Goal: Information Seeking & Learning: Learn about a topic

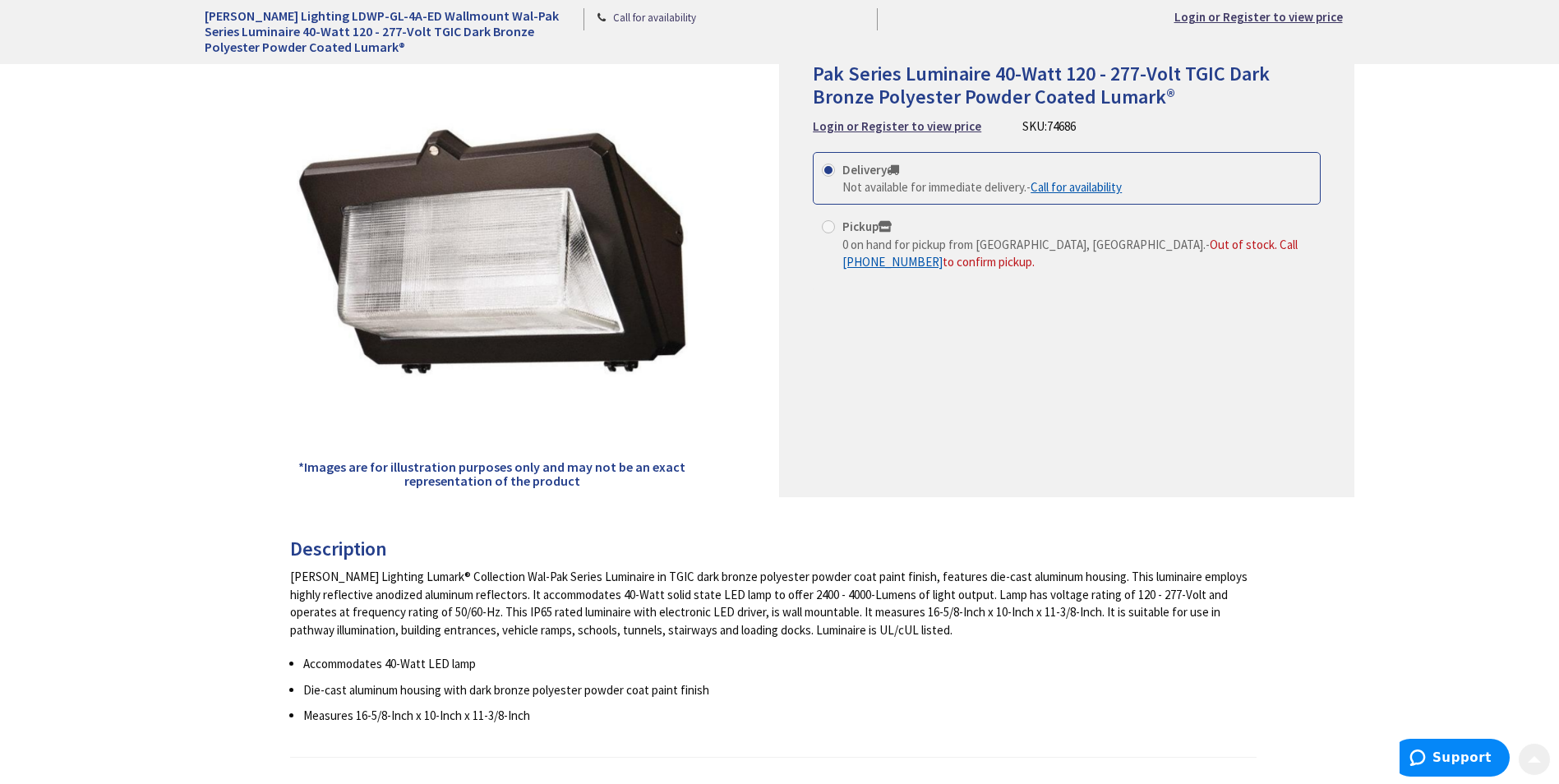
scroll to position [328, 0]
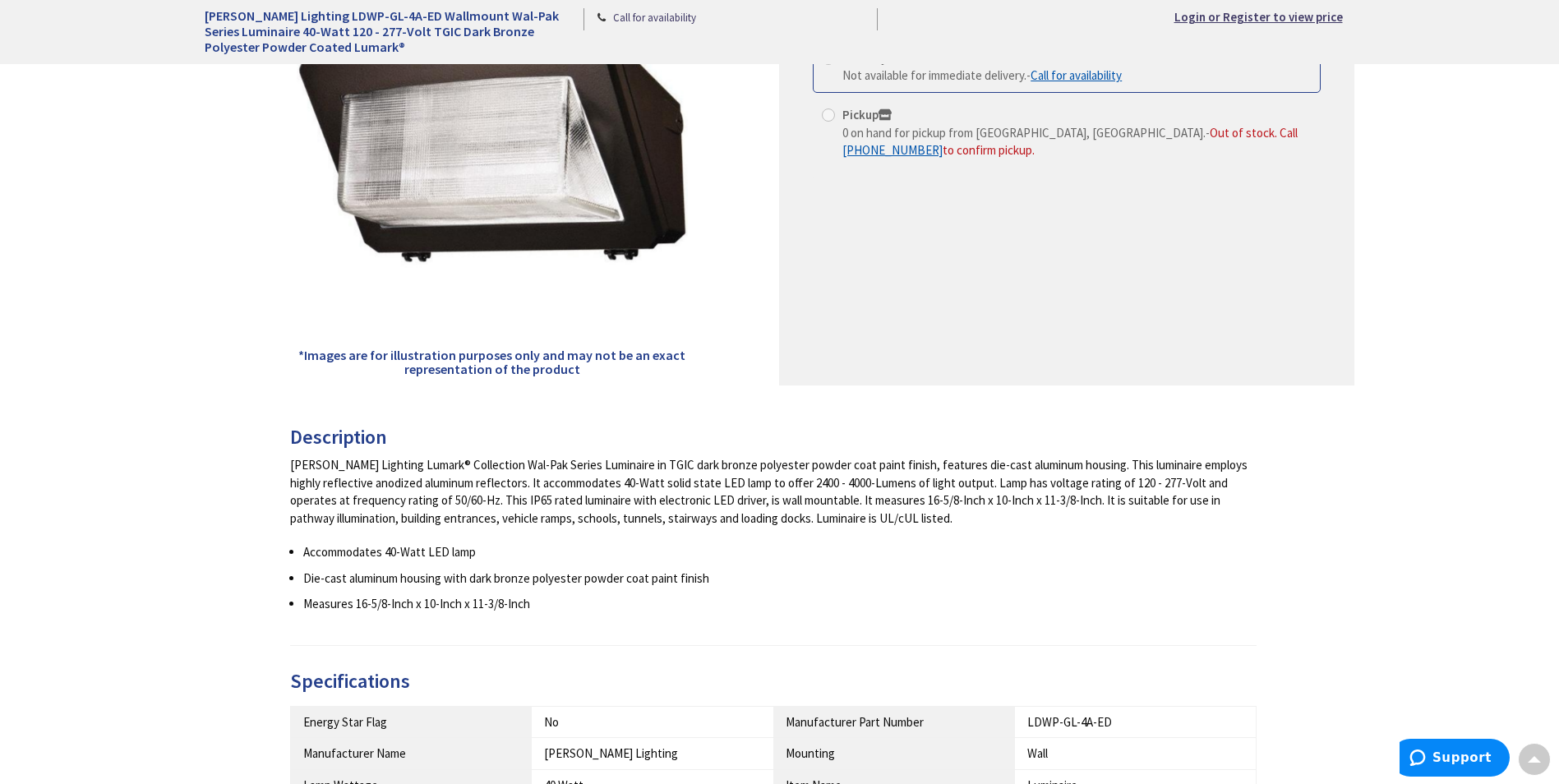
drag, startPoint x: 911, startPoint y: 519, endPoint x: 257, endPoint y: 468, distance: 656.0
drag, startPoint x: 257, startPoint y: 468, endPoint x: 200, endPoint y: 501, distance: 65.9
drag, startPoint x: 913, startPoint y: 518, endPoint x: 247, endPoint y: 467, distance: 667.9
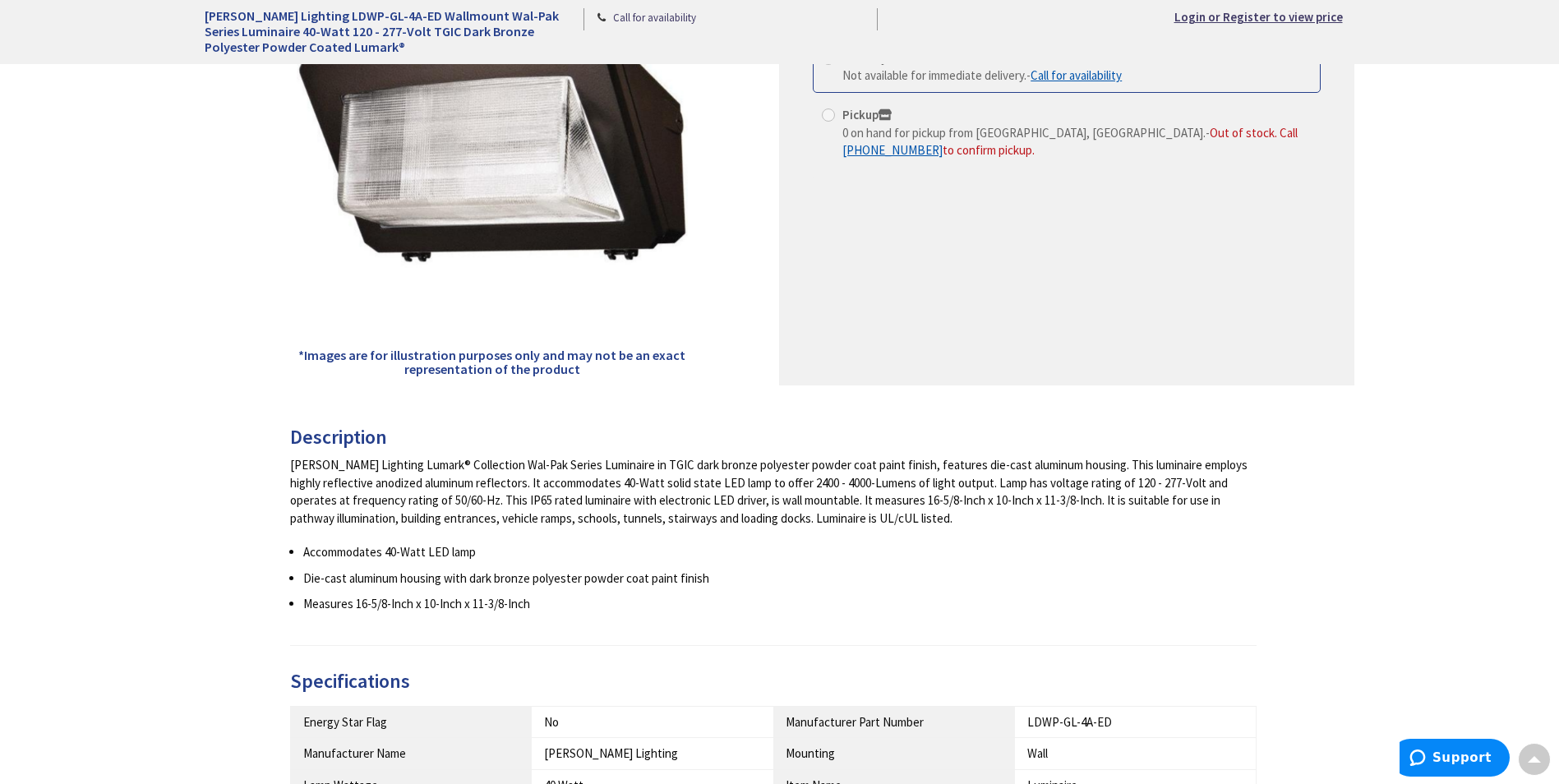
drag, startPoint x: 912, startPoint y: 517, endPoint x: 250, endPoint y: 461, distance: 664.4
click at [1147, 535] on div "Cooper Lighting Lumark® Collection Wal-Pak Series Luminaire in TGIC dark bronze…" at bounding box center [773, 534] width 967 height 156
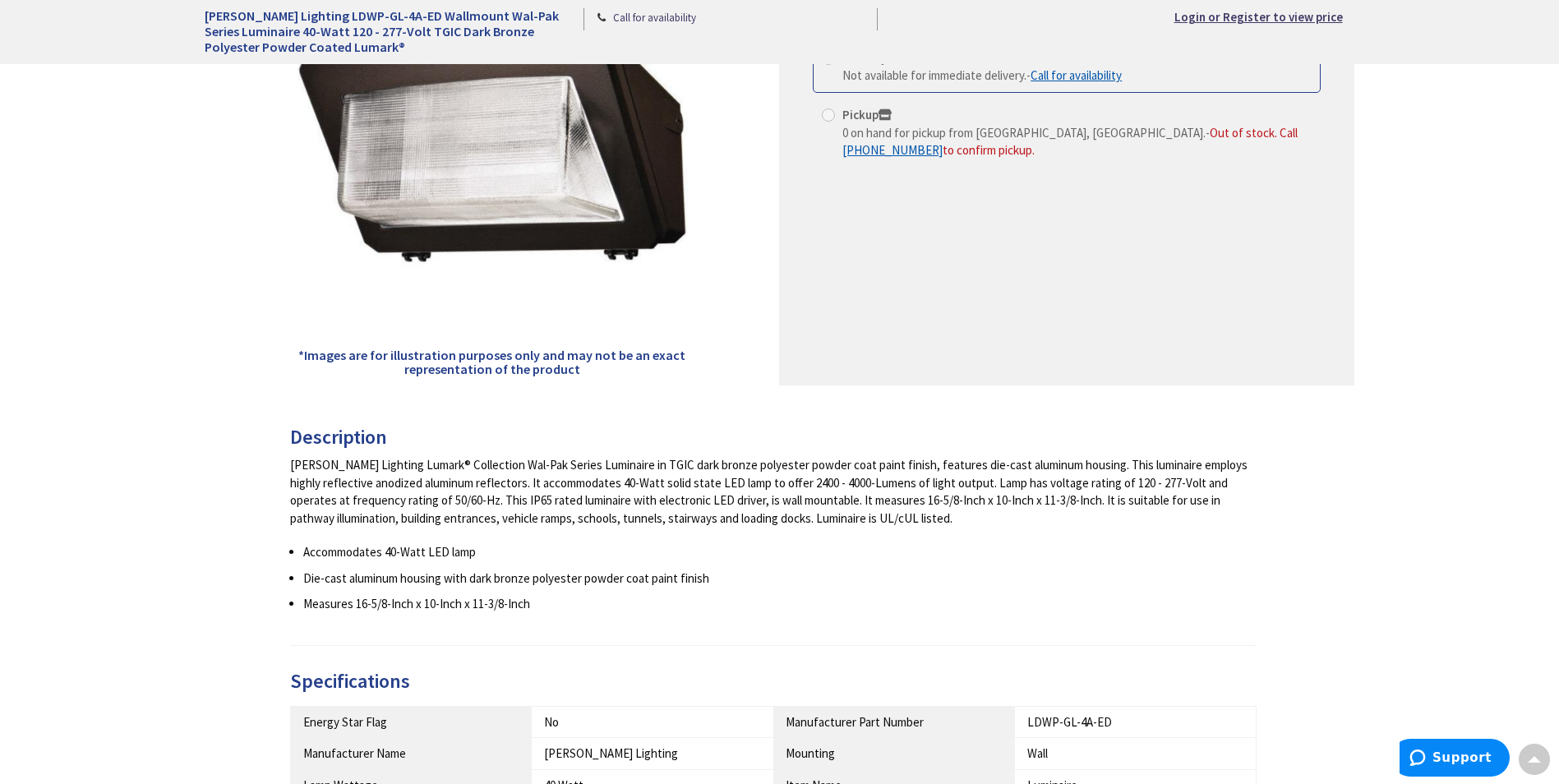
drag, startPoint x: 925, startPoint y: 517, endPoint x: 230, endPoint y: 466, distance: 696.9
drag, startPoint x: 922, startPoint y: 523, endPoint x: 215, endPoint y: 449, distance: 710.9
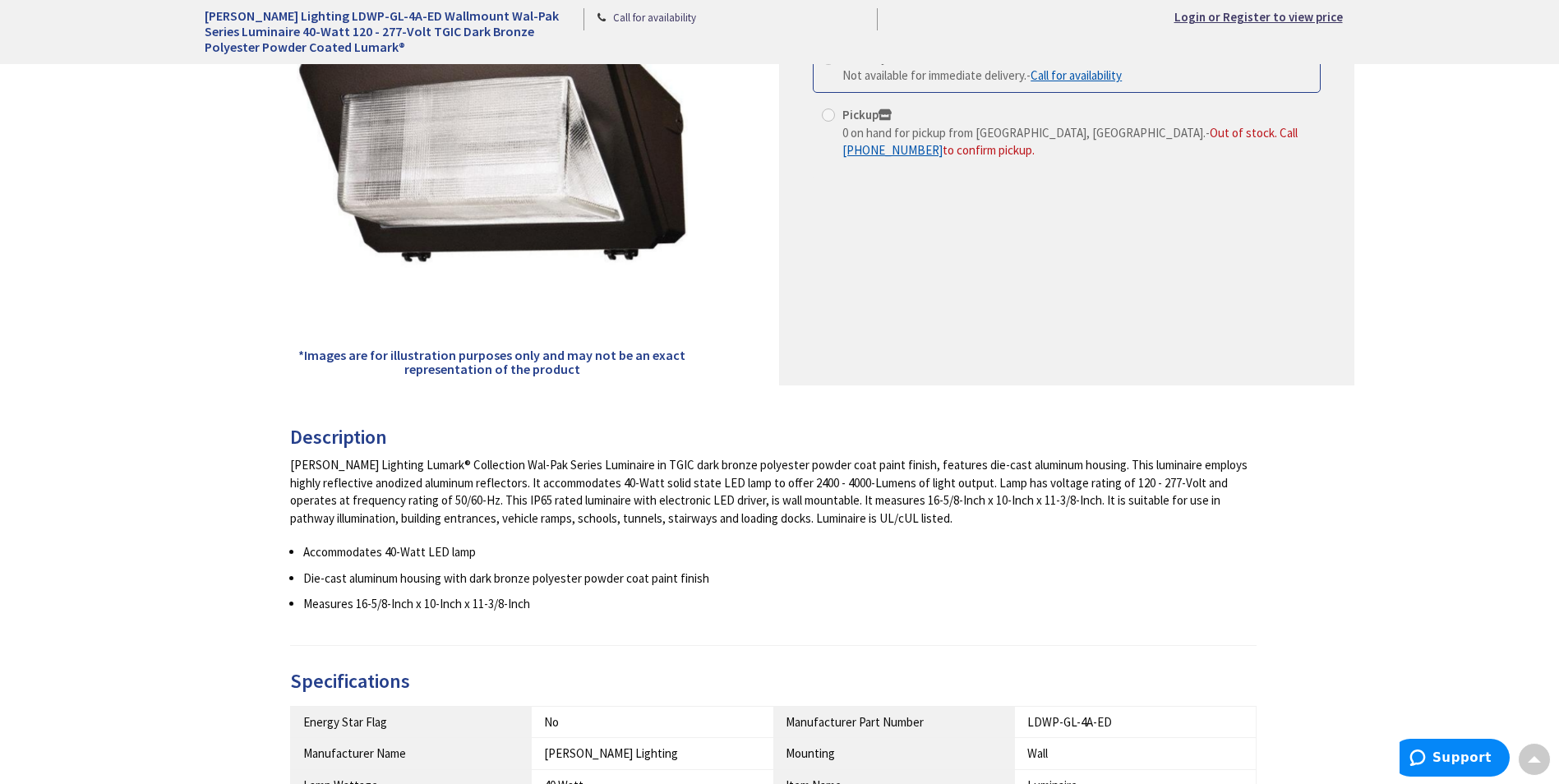
drag, startPoint x: 918, startPoint y: 522, endPoint x: 209, endPoint y: 460, distance: 711.7
drag, startPoint x: 209, startPoint y: 460, endPoint x: 212, endPoint y: 508, distance: 48.1
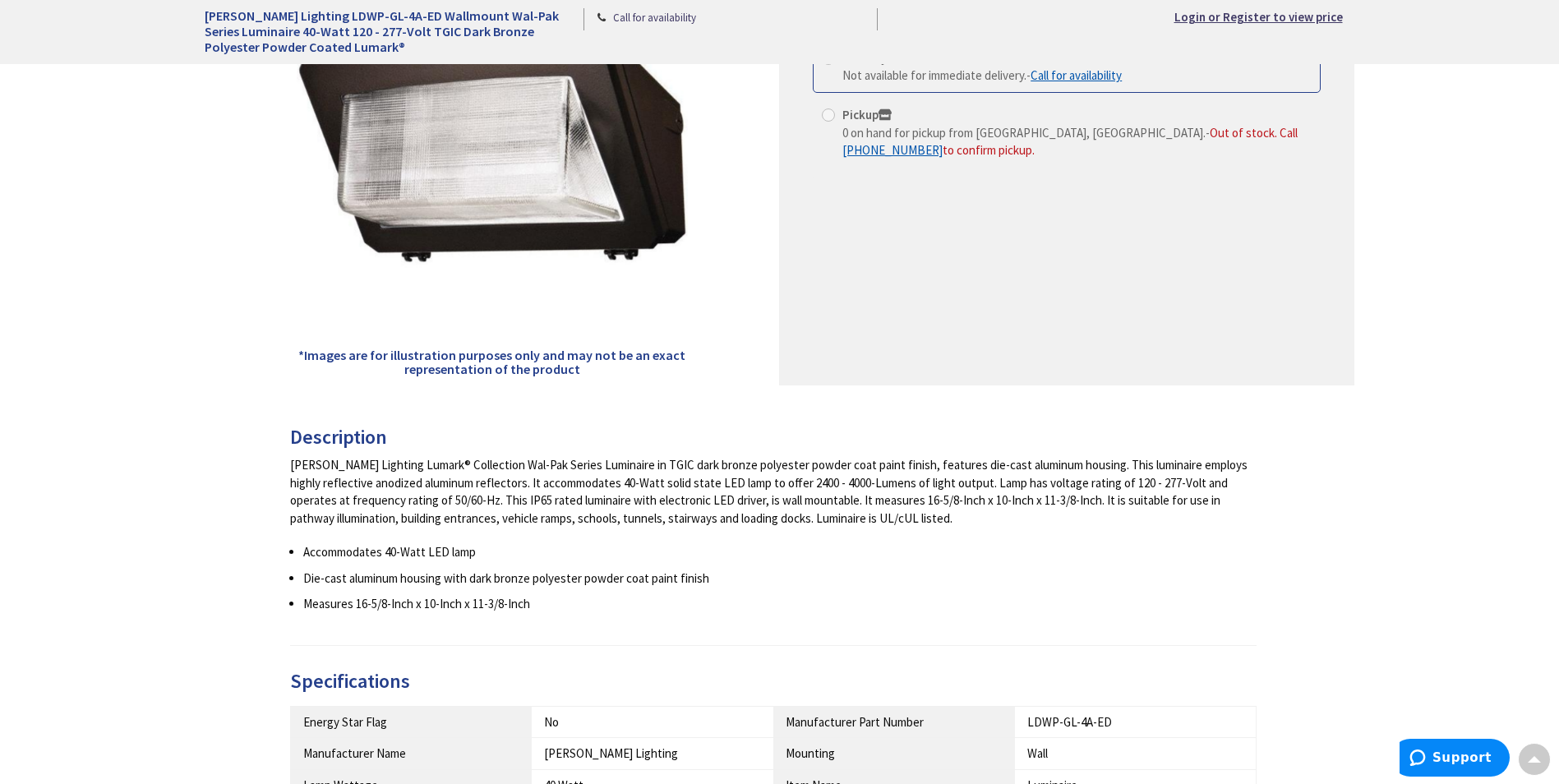
drag, startPoint x: 921, startPoint y: 520, endPoint x: 255, endPoint y: 462, distance: 668.5
click at [1092, 572] on li "Die-cast aluminum housing with dark bronze polyester powder coat paint finish" at bounding box center [780, 578] width 954 height 17
